Goal: Check status: Check status

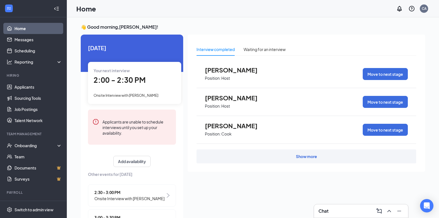
scroll to position [2, 0]
click at [134, 96] on span "Onsite Interview with [PERSON_NAME]" at bounding box center [126, 95] width 65 height 4
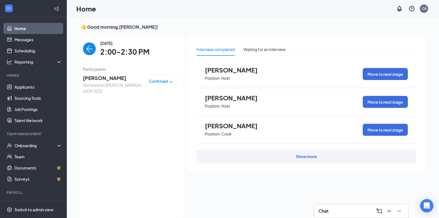
scroll to position [2, 0]
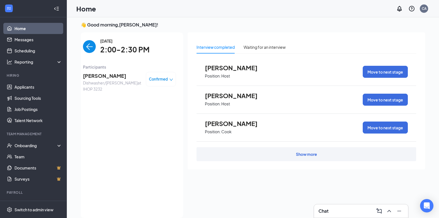
click at [87, 42] on img "back-button" at bounding box center [89, 46] width 13 height 13
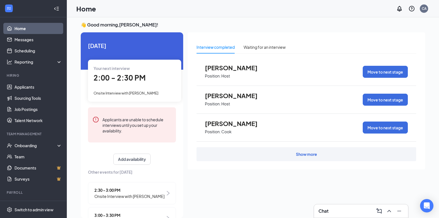
click at [127, 190] on span "2:30 - 3:00 PM" at bounding box center [129, 190] width 70 height 6
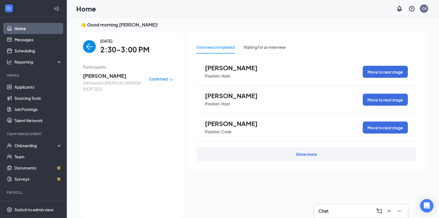
click at [84, 49] on img "back-button" at bounding box center [89, 46] width 13 height 13
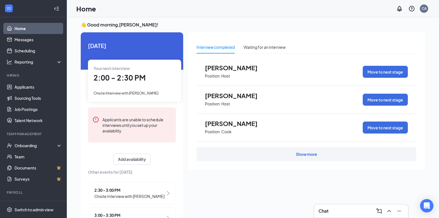
click at [122, 211] on div "3:00 - 3:30 PM Onsite Interview with Jessica Reyes" at bounding box center [132, 218] width 88 height 22
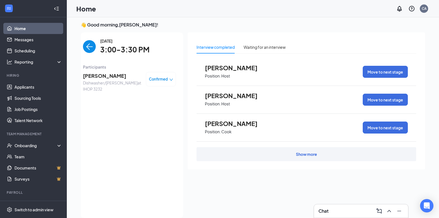
click at [83, 43] on img "back-button" at bounding box center [89, 46] width 13 height 13
